Goal: Communication & Community: Answer question/provide support

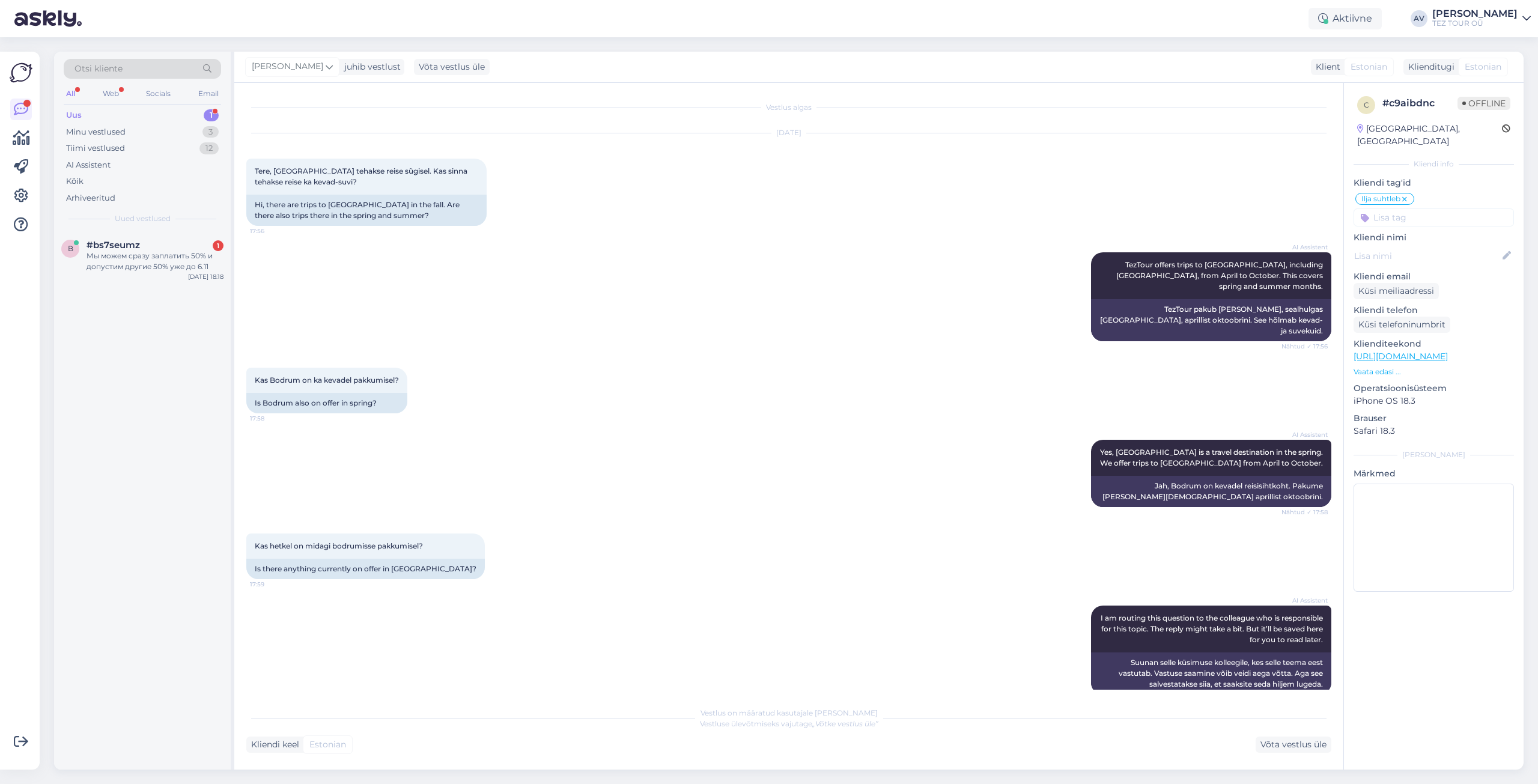
scroll to position [48, 0]
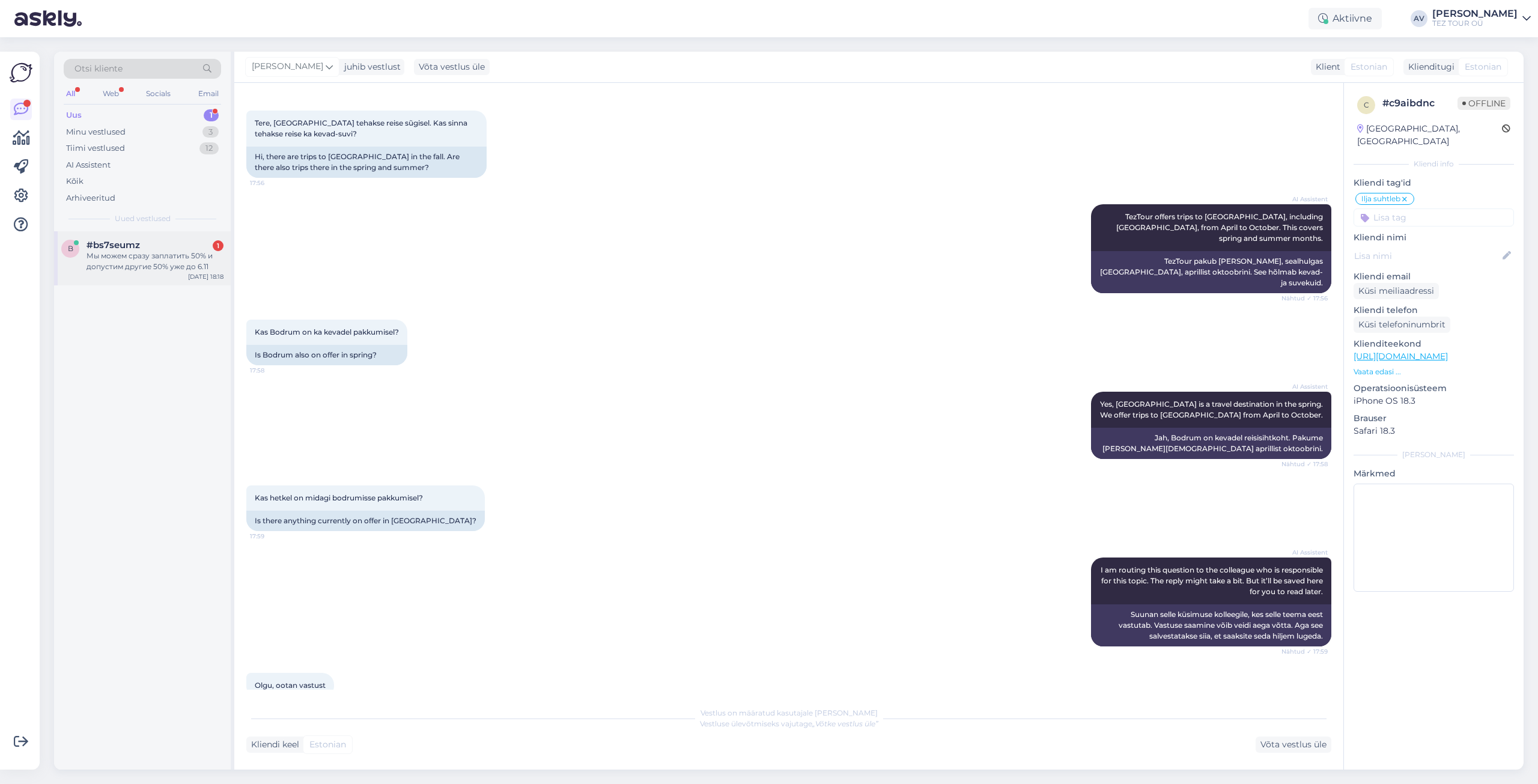
click at [152, 263] on div "Мы можем сразу заплатить 50% и допустим другие 50% уже до 6.11" at bounding box center [155, 261] width 137 height 22
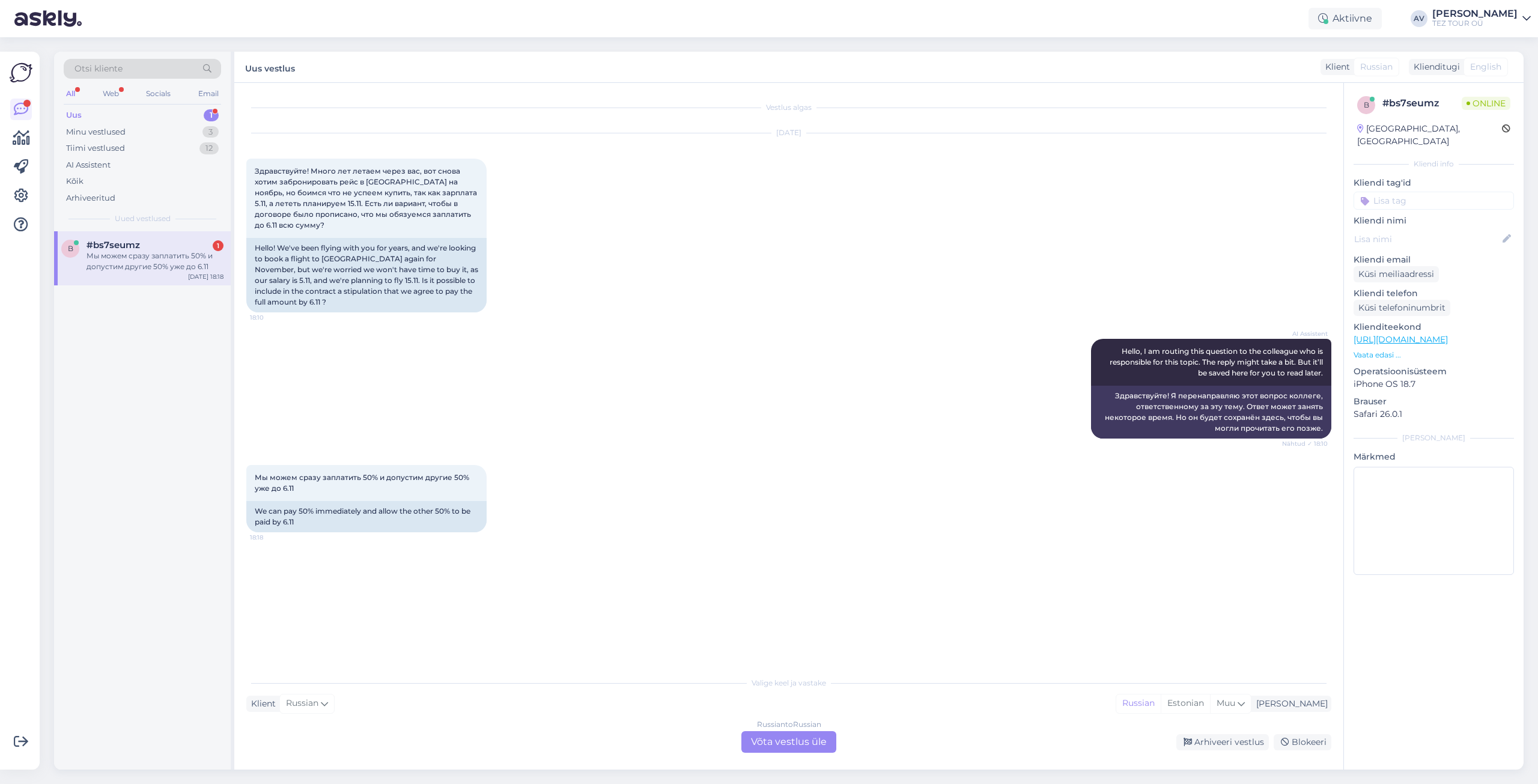
click at [815, 742] on div "Russian to Russian Võta vestlus üle" at bounding box center [789, 742] width 95 height 22
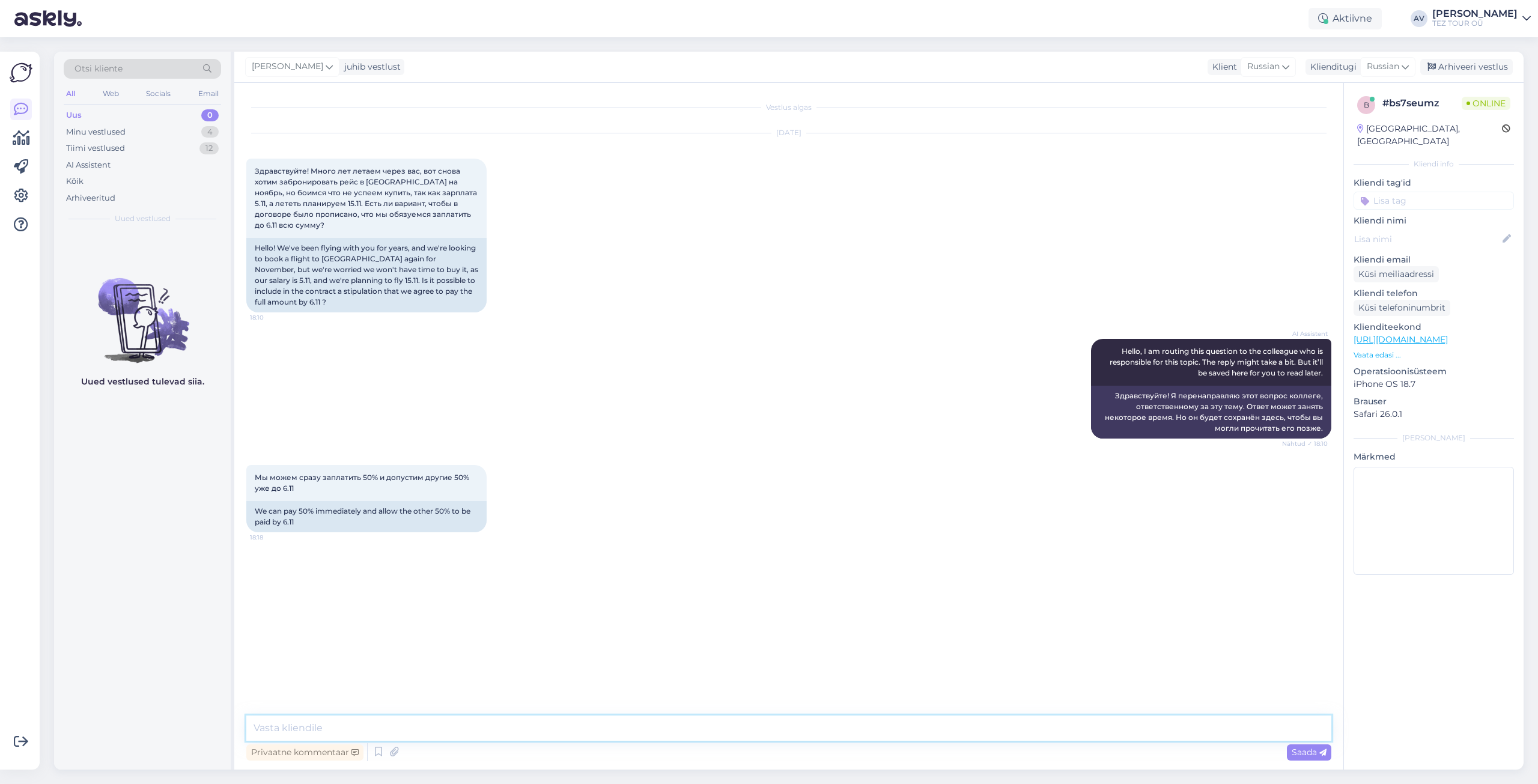
click at [806, 727] on textarea at bounding box center [788, 728] width 1085 height 25
click at [765, 728] on textarea "Добрый день. Пришлите пожалуйста данные для бронирвоания и выбранный отель на п…" at bounding box center [788, 728] width 1085 height 25
type textarea "Добрый день. Пришлите пожалуйста данные для бронирвоания и выбранный отель на п…"
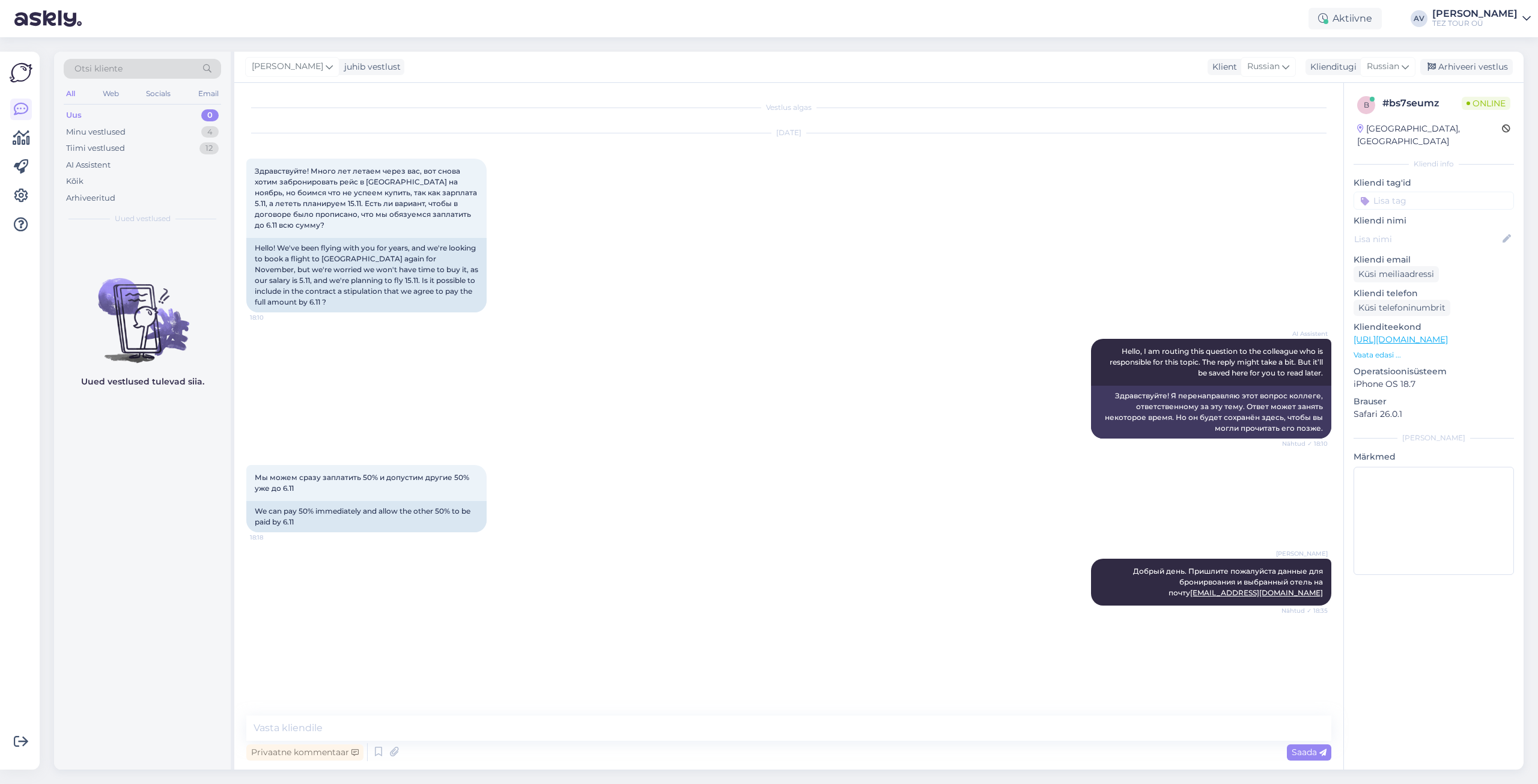
click at [462, 582] on div "Alla Viitmann Добрый день. Пришлите пожалуйста данные для бронирвоания и выбран…" at bounding box center [788, 582] width 1085 height 73
click at [461, 581] on div "Alla Viitmann Добрый день. Пришлите пожалуйста данные для бронирвоания и выбран…" at bounding box center [788, 582] width 1085 height 73
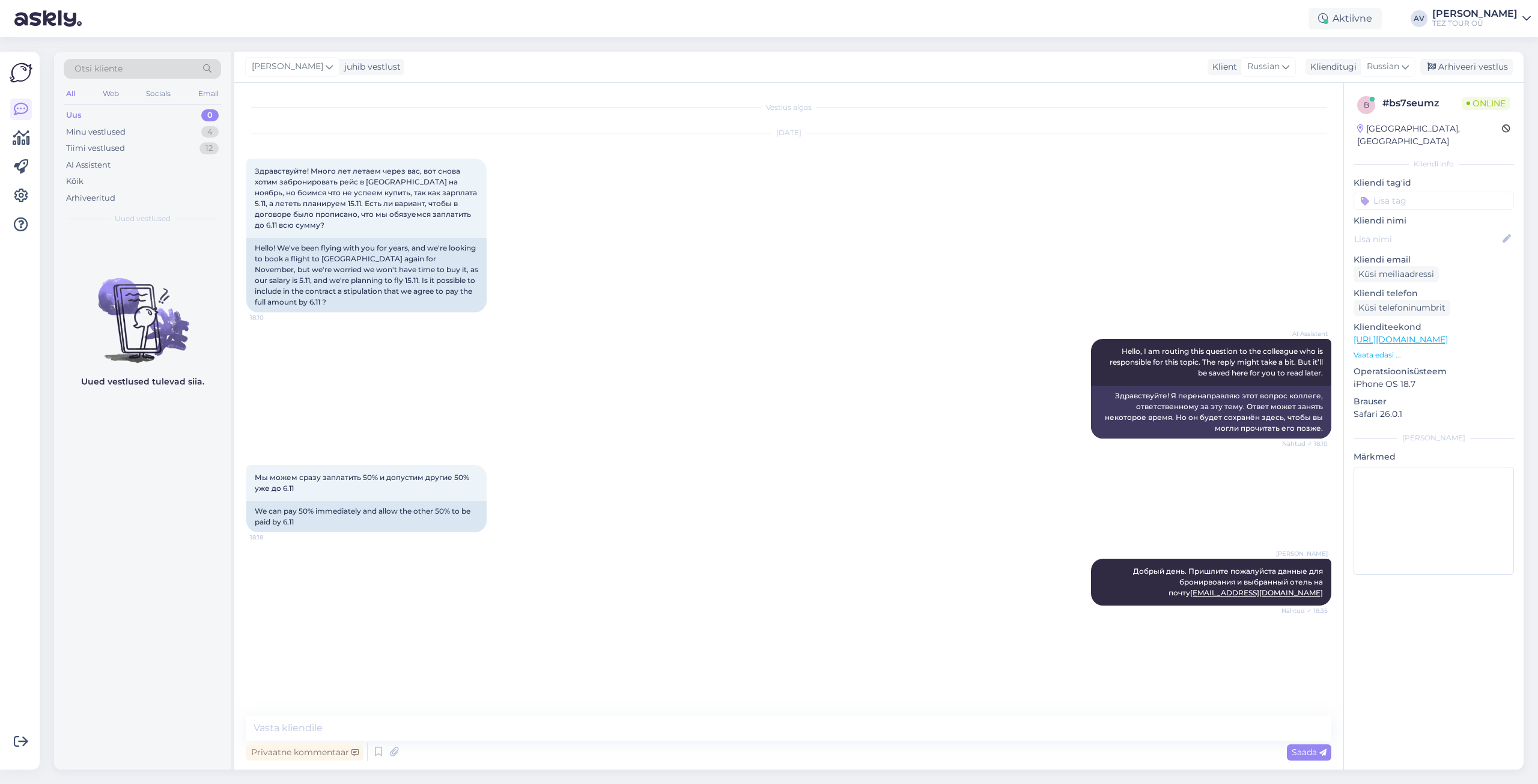
click at [461, 581] on div "Alla Viitmann Добрый день. Пришлите пожалуйста данные для бронирвоания и выбран…" at bounding box center [788, 582] width 1085 height 73
click at [931, 591] on div "Alla Viitmann Добрый день. Пришлите пожалуйста данные для бронирвоания и выбран…" at bounding box center [788, 582] width 1085 height 73
click at [675, 337] on div "AI Assistent Hello, I am routing this question to the colleague who is responsi…" at bounding box center [788, 388] width 1085 height 126
click at [1388, 191] on input at bounding box center [1434, 200] width 161 height 18
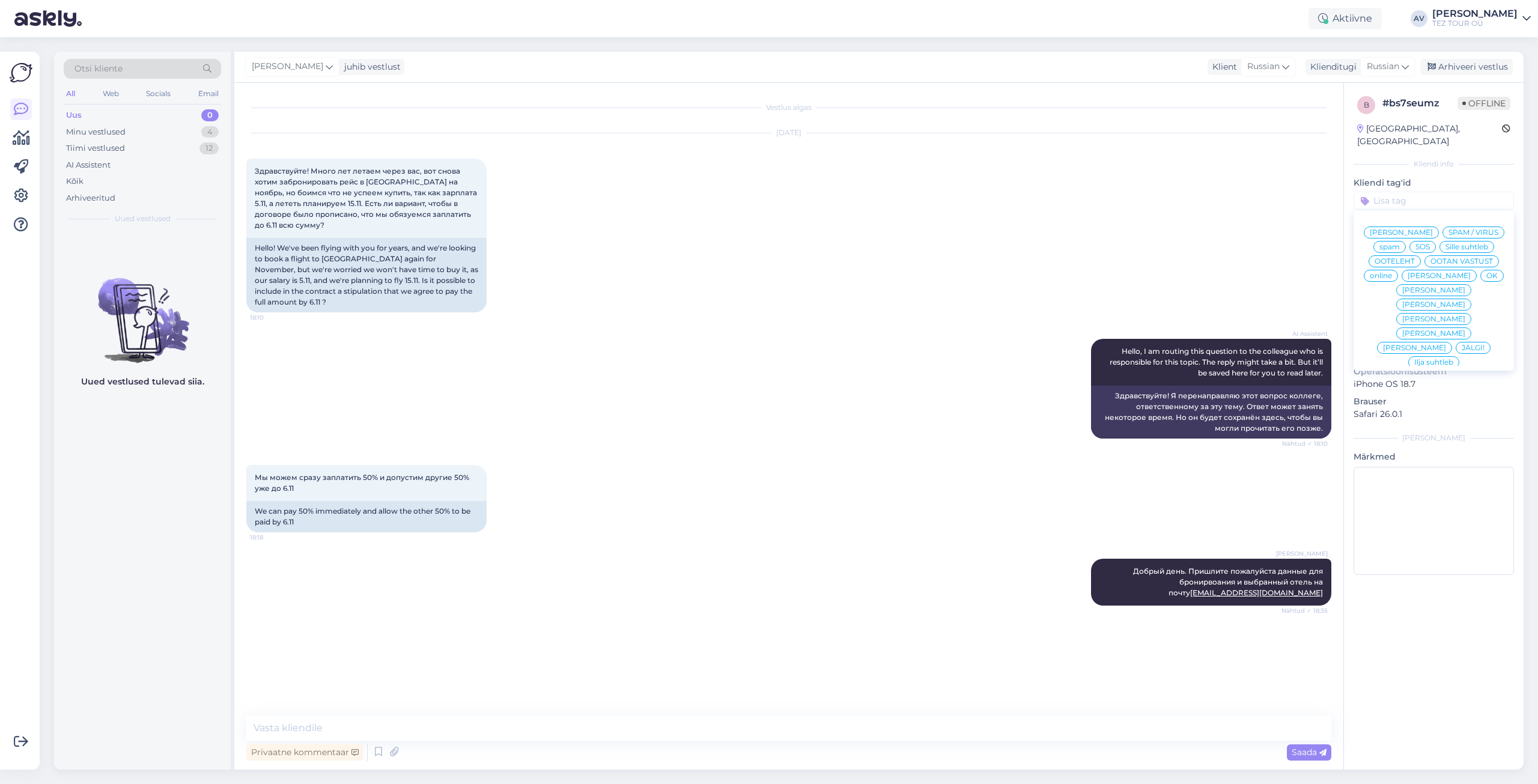
click at [1431, 443] on div "Alla suhtleb" at bounding box center [1434, 449] width 54 height 12
